Goal: Information Seeking & Learning: Understand process/instructions

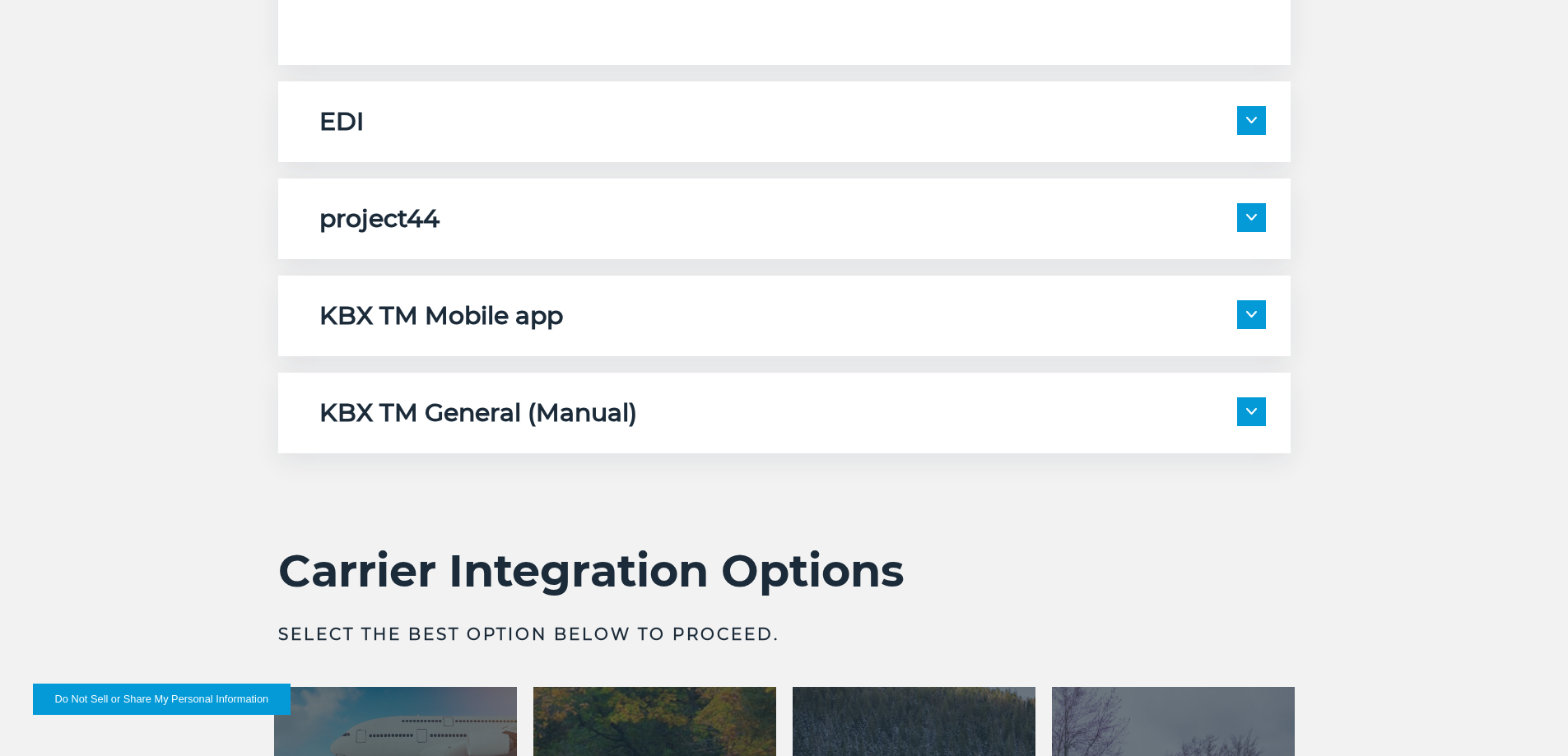
scroll to position [2714, 0]
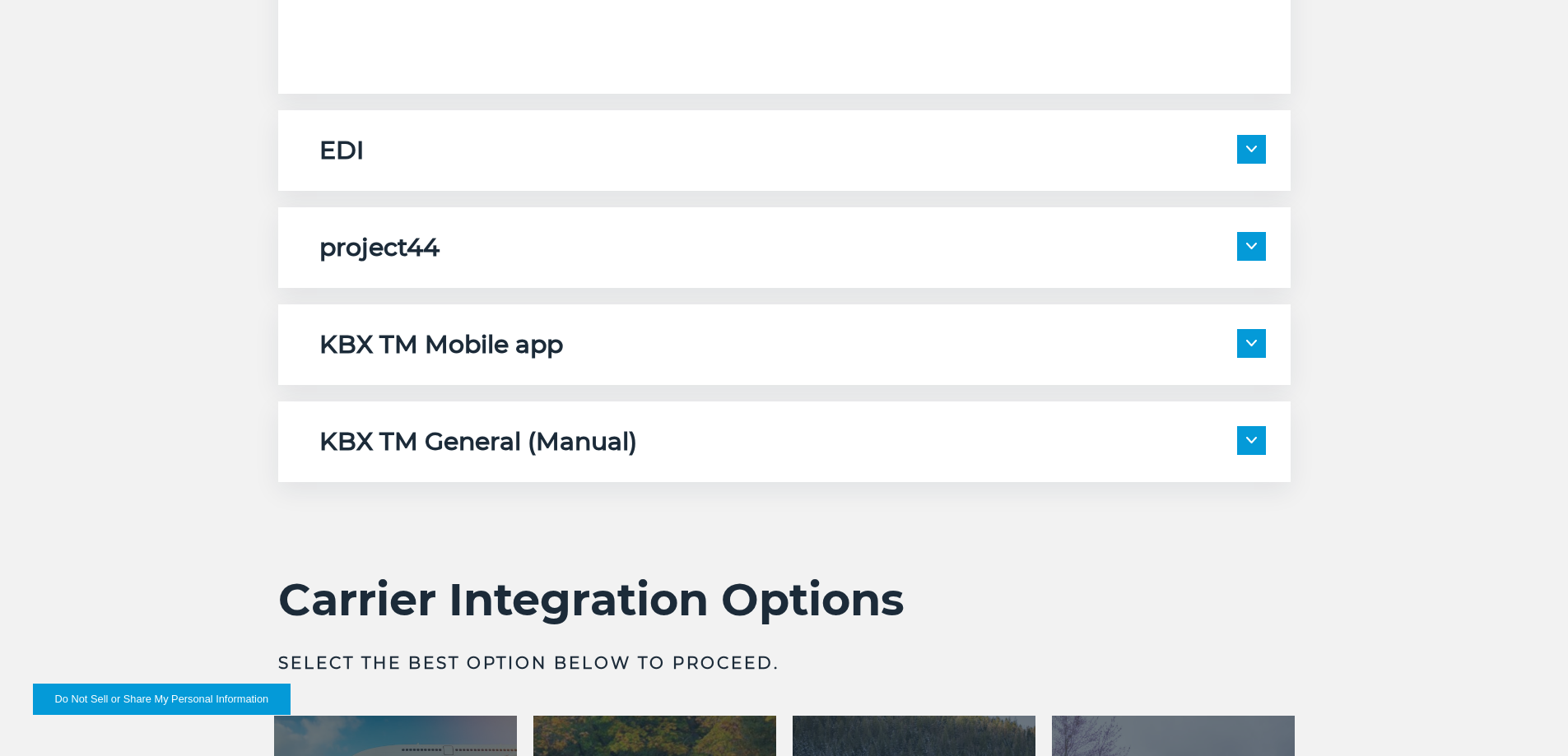
click at [1258, 441] on span at bounding box center [1252, 441] width 29 height 29
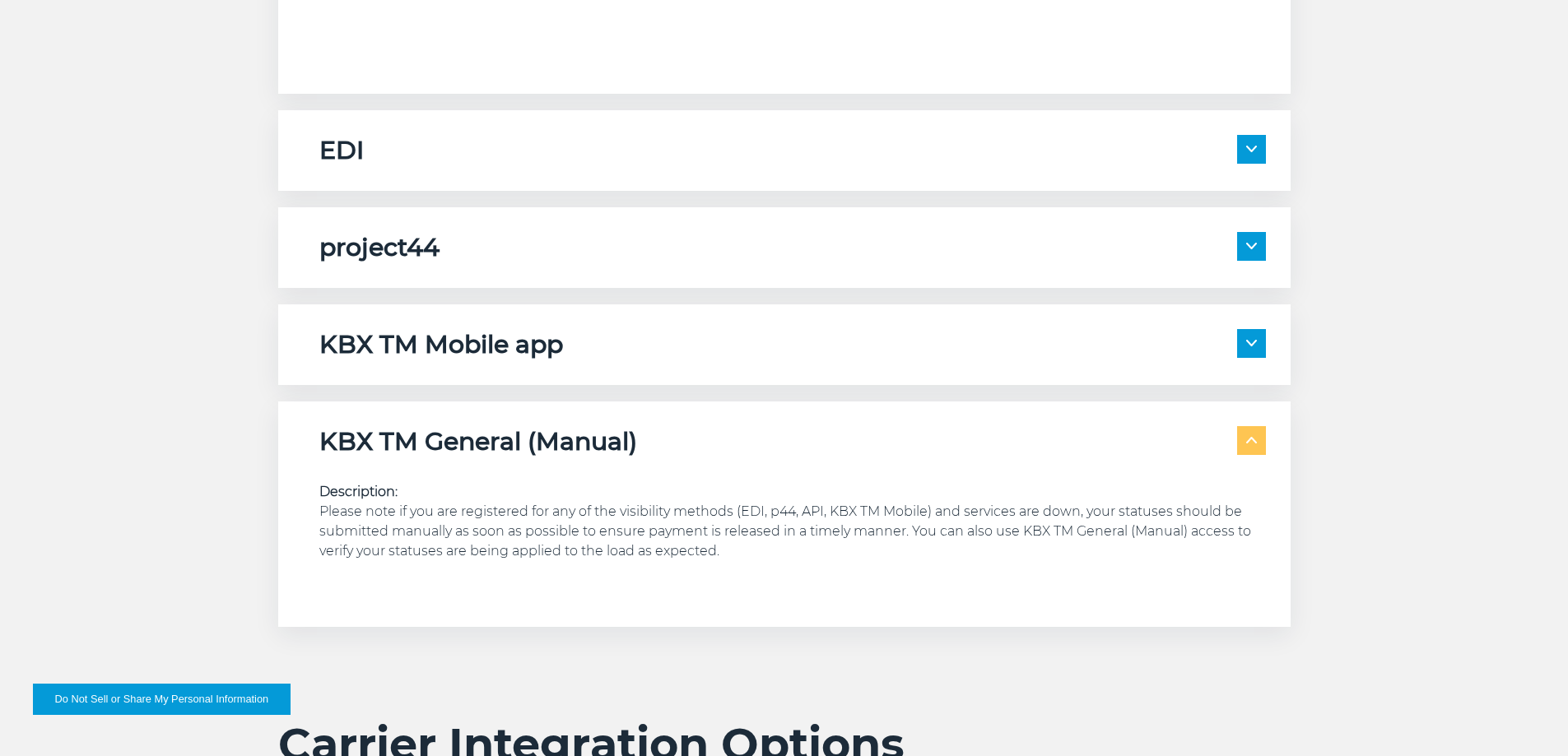
click at [1252, 435] on span at bounding box center [1252, 441] width 29 height 29
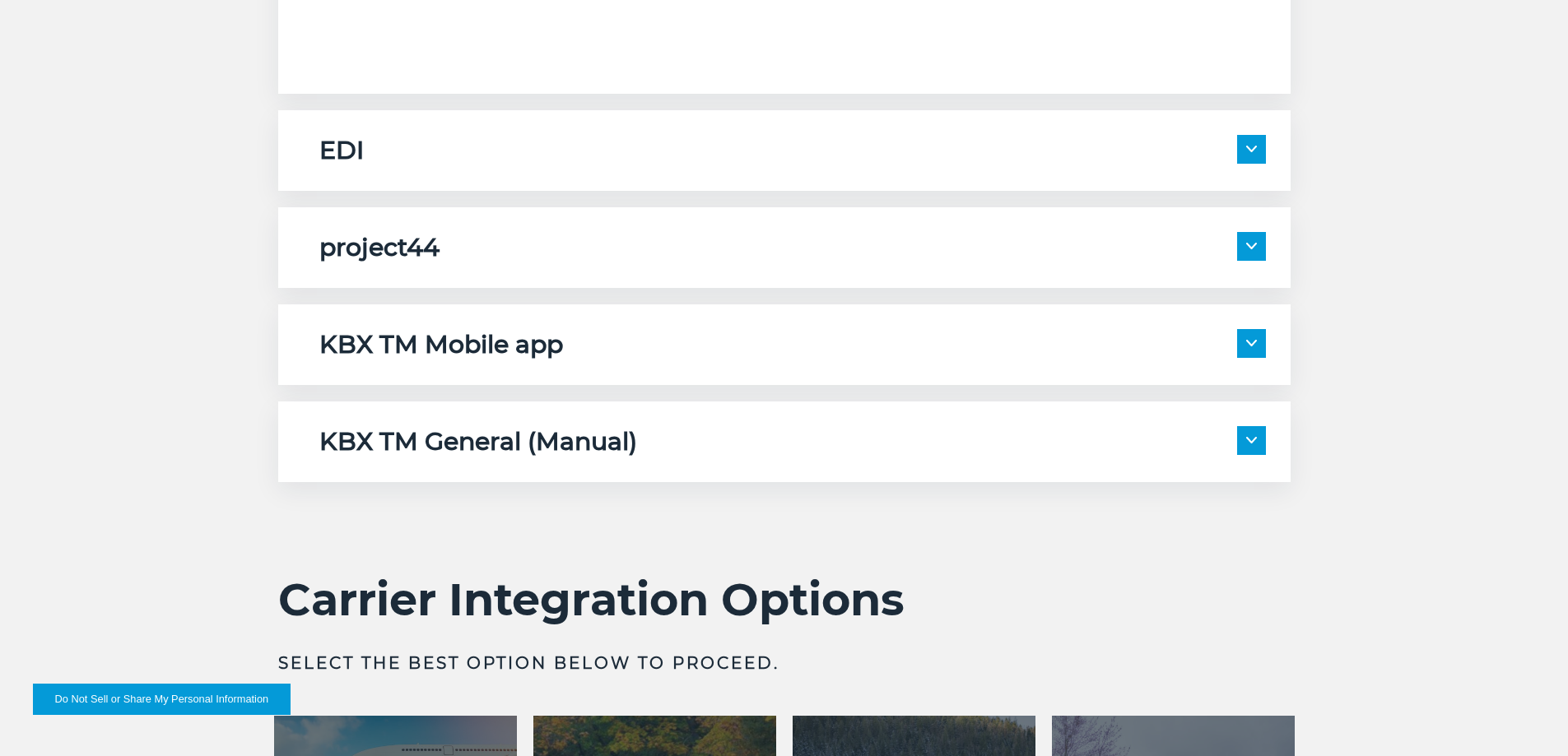
click at [1244, 340] on span at bounding box center [1252, 343] width 29 height 29
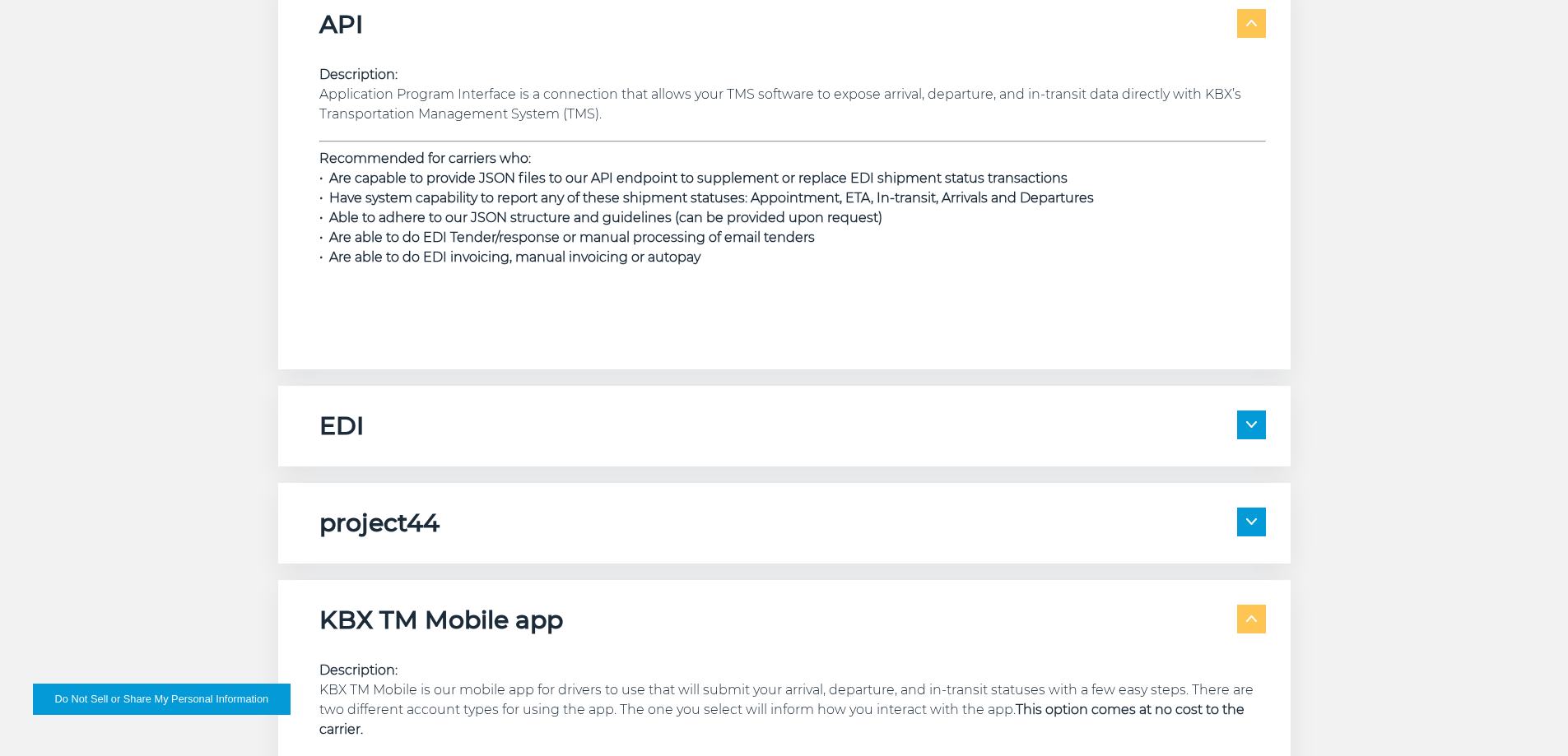
scroll to position [2468, 0]
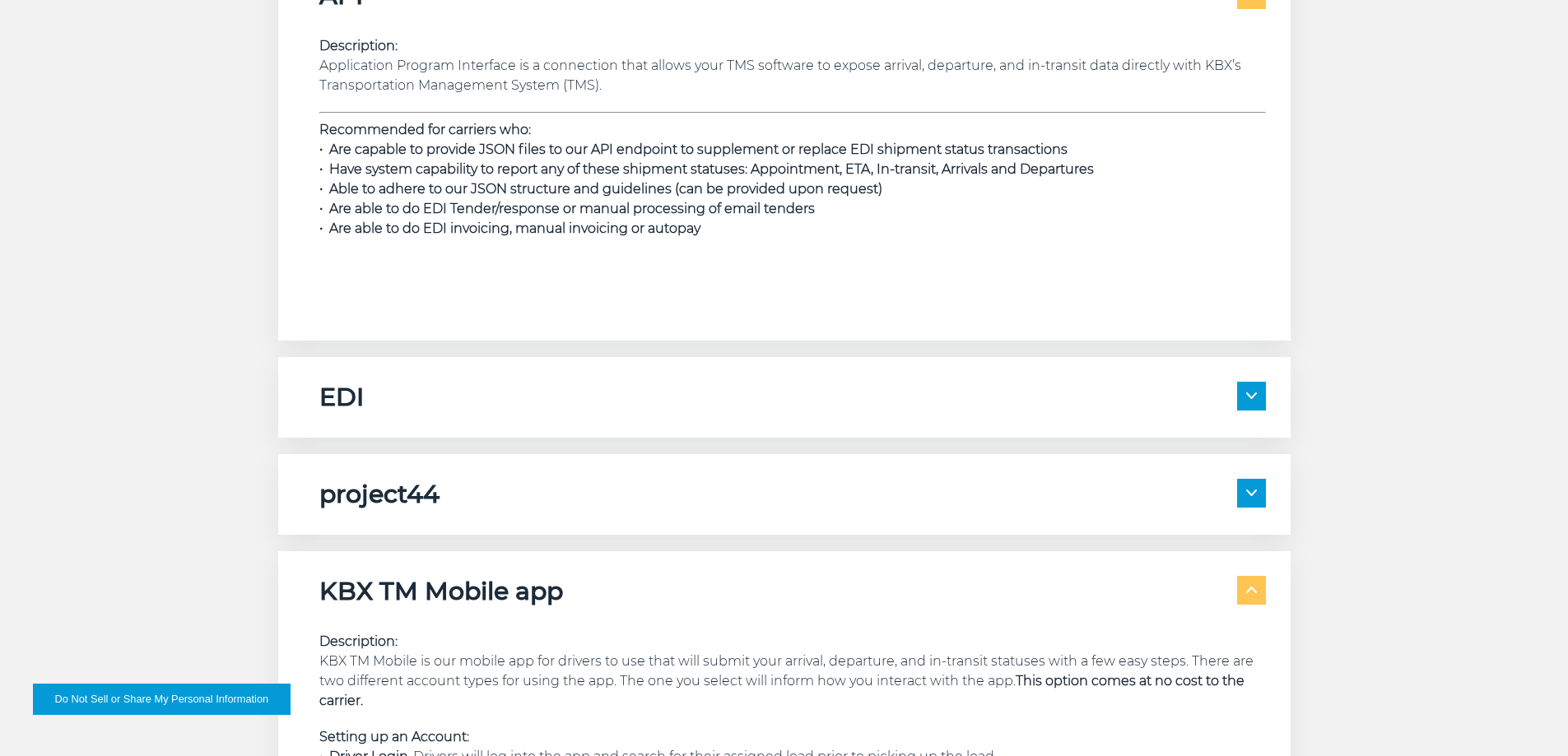
click at [1255, 587] on img at bounding box center [1252, 589] width 11 height 6
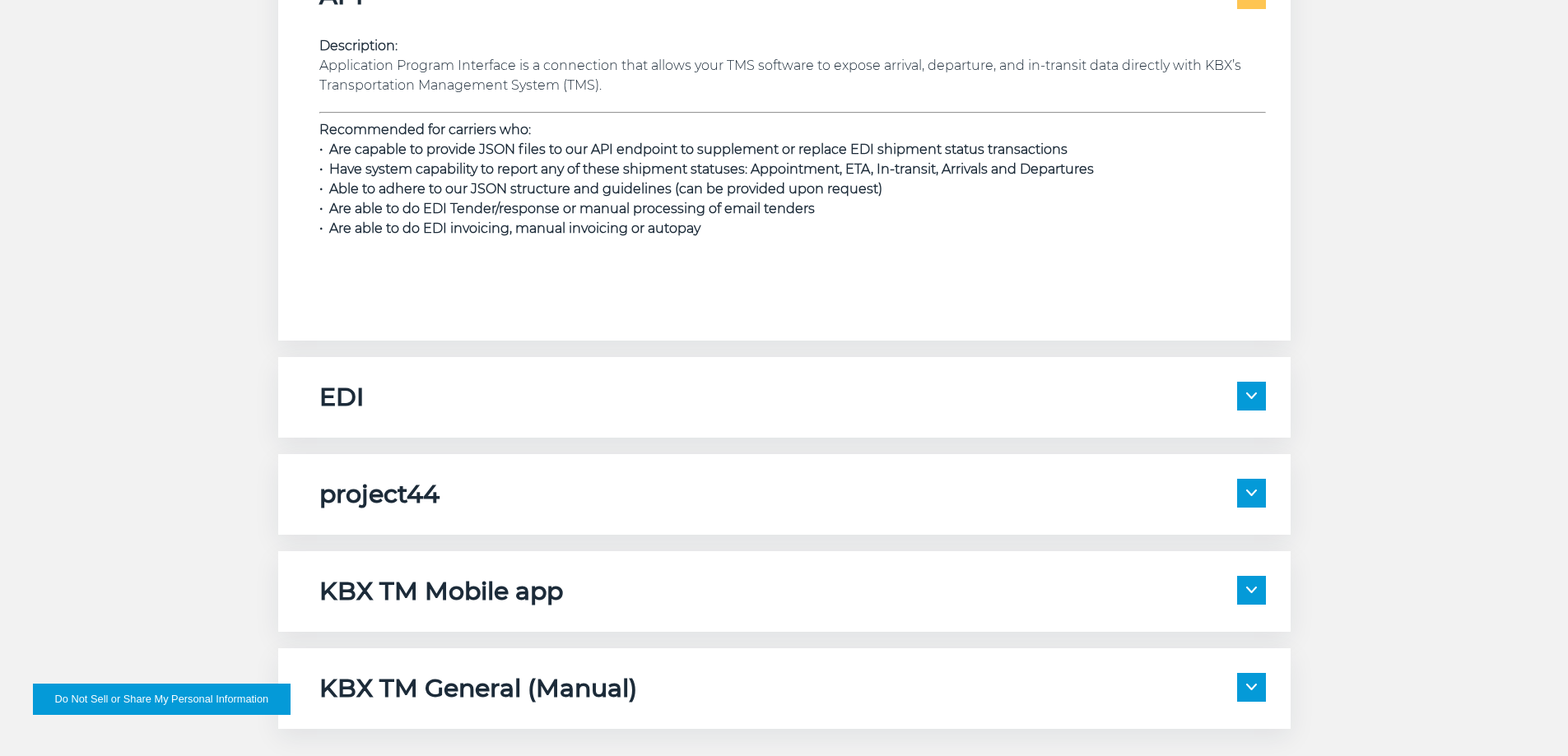
scroll to position [2550, 0]
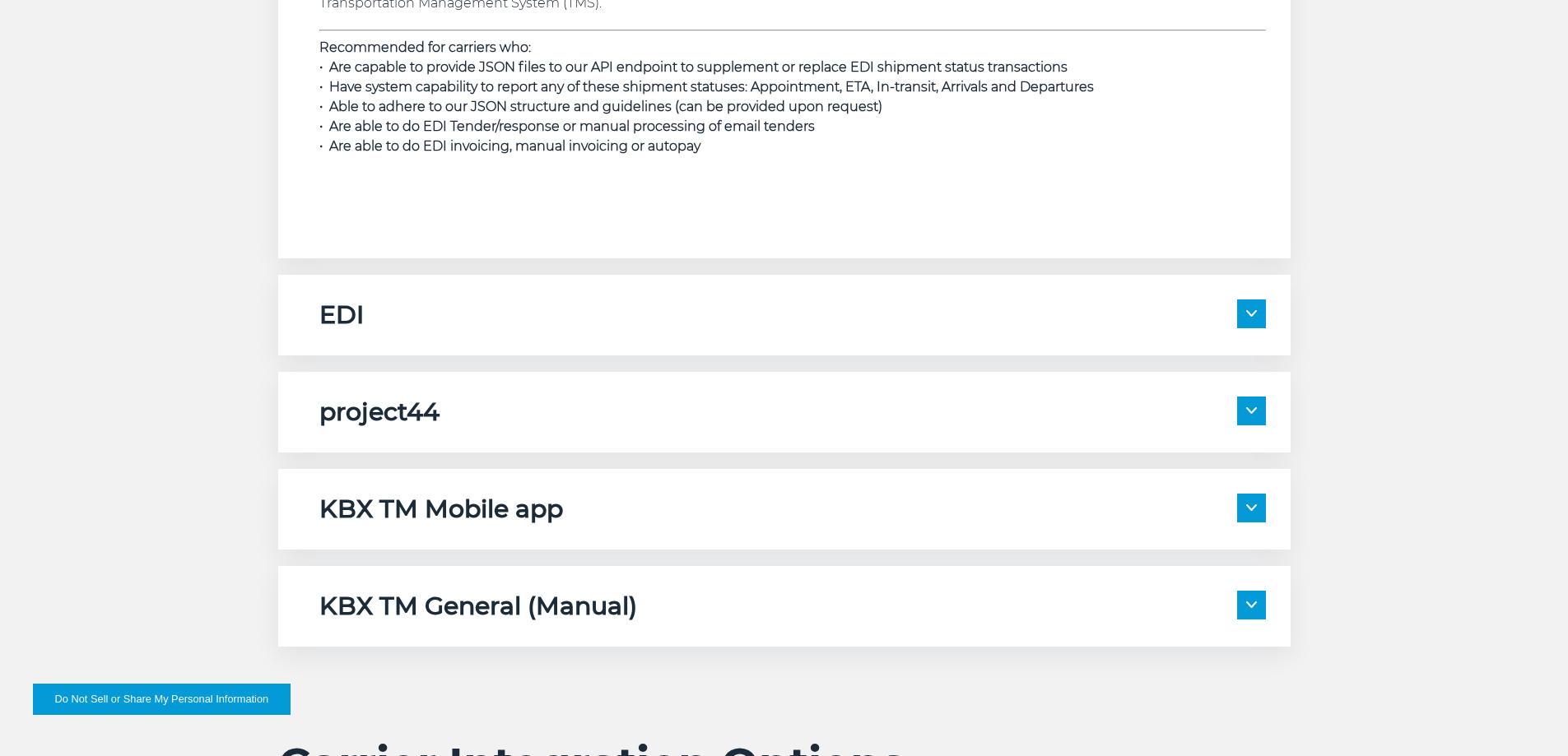
click at [1249, 311] on img at bounding box center [1252, 313] width 11 height 6
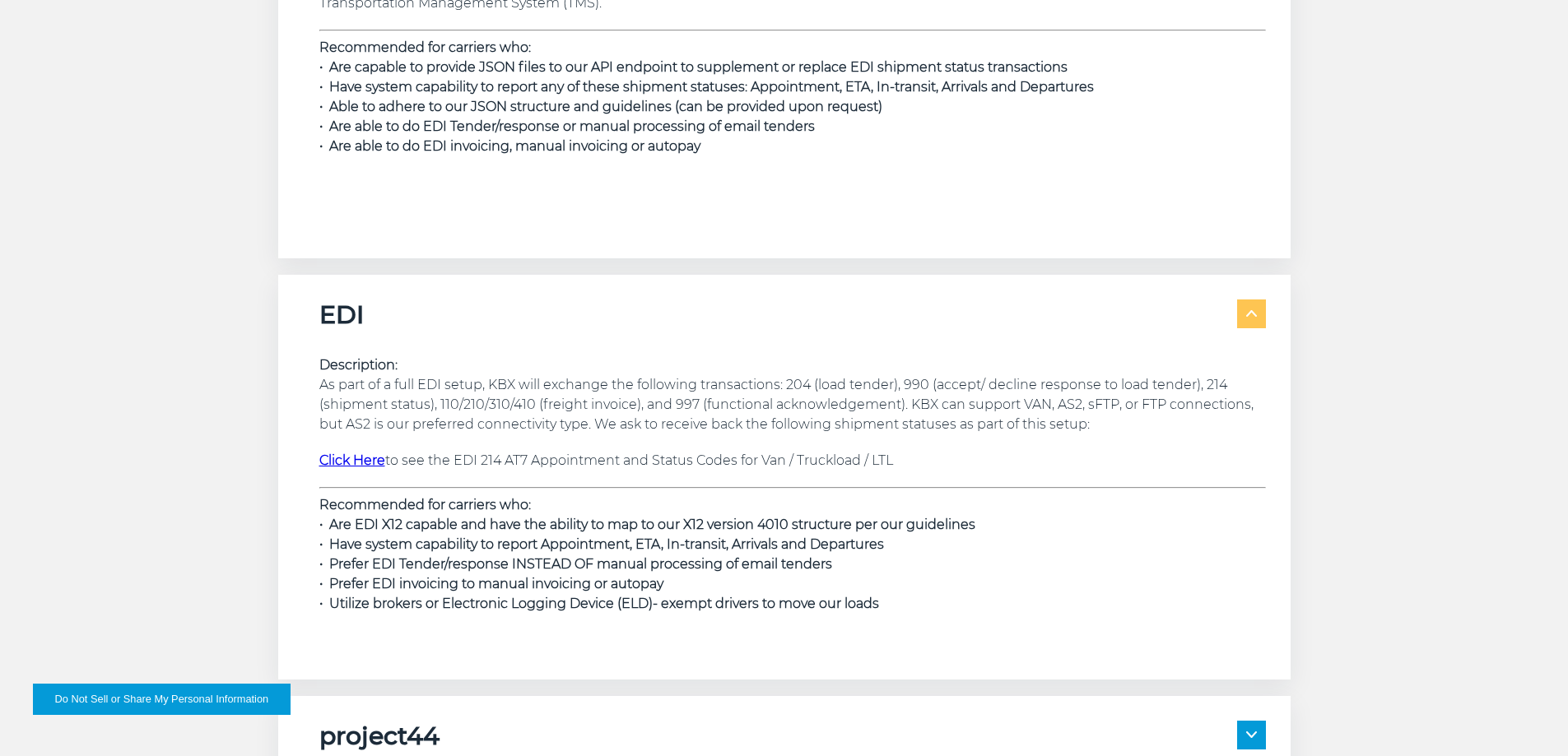
click at [1253, 313] on img at bounding box center [1252, 313] width 11 height 6
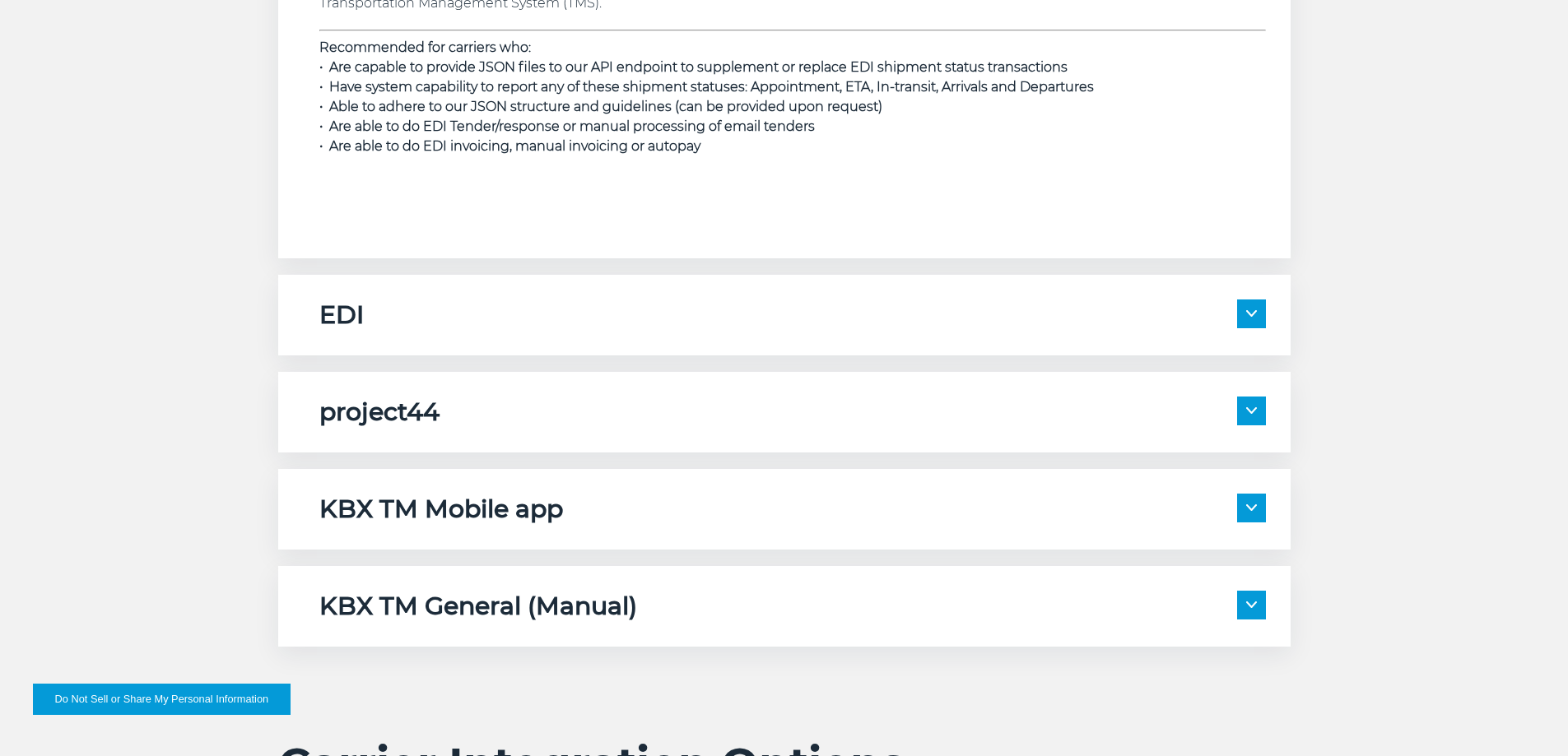
scroll to position [2632, 0]
